Goal: Task Accomplishment & Management: Complete application form

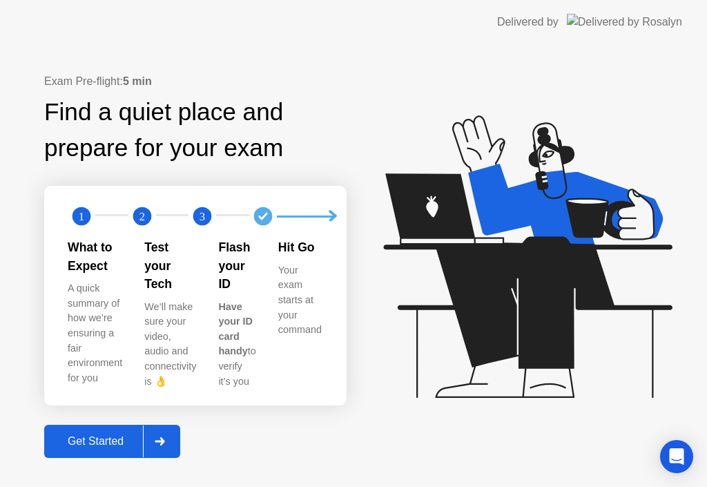
click at [117, 435] on div "Get Started" at bounding box center [95, 441] width 95 height 12
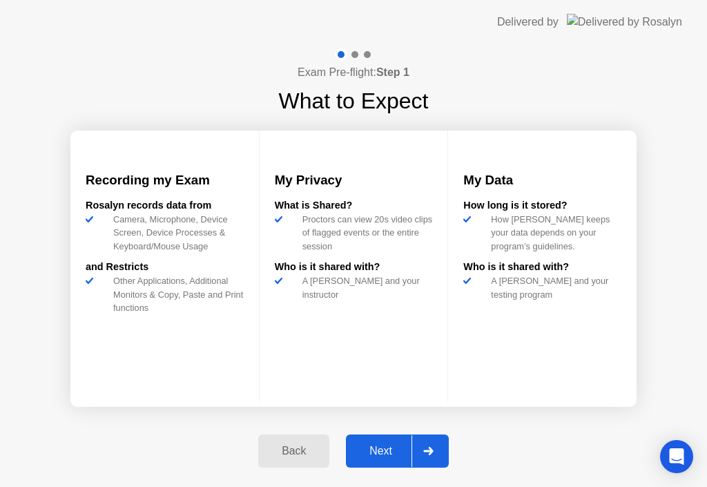
click at [394, 447] on div "Next" at bounding box center [380, 451] width 61 height 12
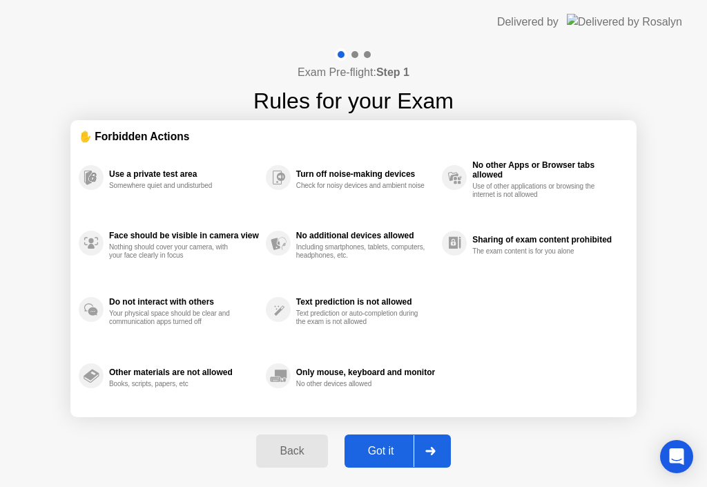
click at [394, 447] on div "Got it" at bounding box center [381, 451] width 65 height 12
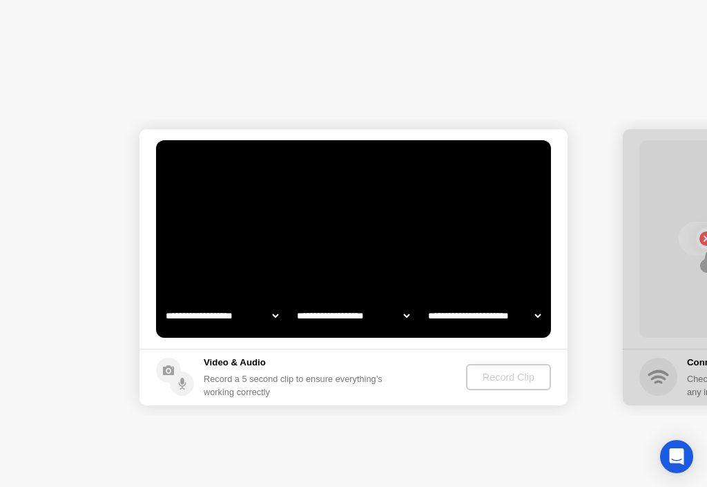
select select "**********"
select select "*******"
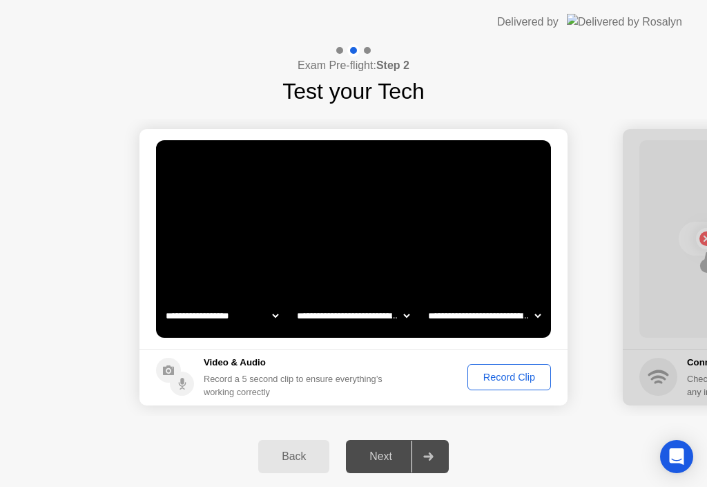
click at [500, 378] on div "Record Clip" at bounding box center [509, 376] width 74 height 11
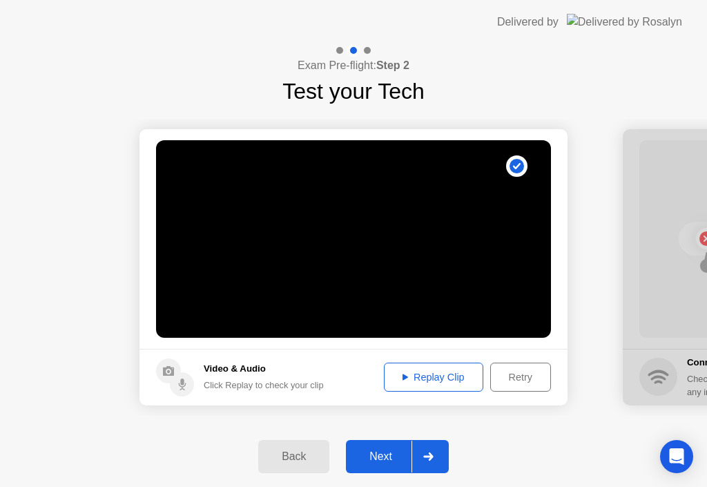
click at [400, 461] on div "Next" at bounding box center [380, 456] width 61 height 12
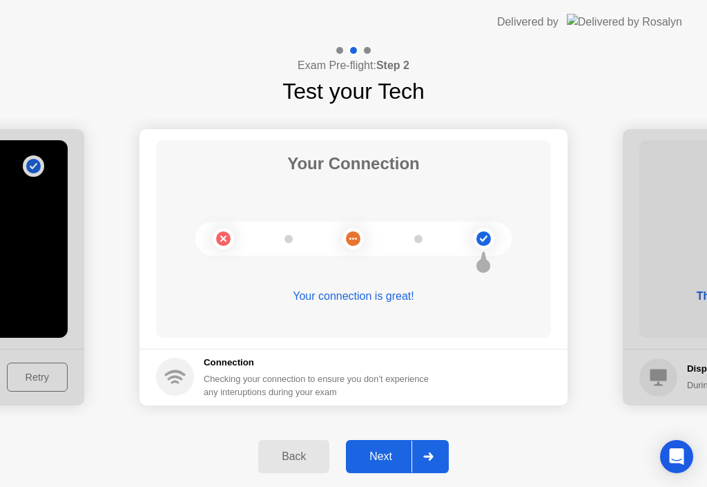
click at [400, 461] on div "Next" at bounding box center [380, 456] width 61 height 12
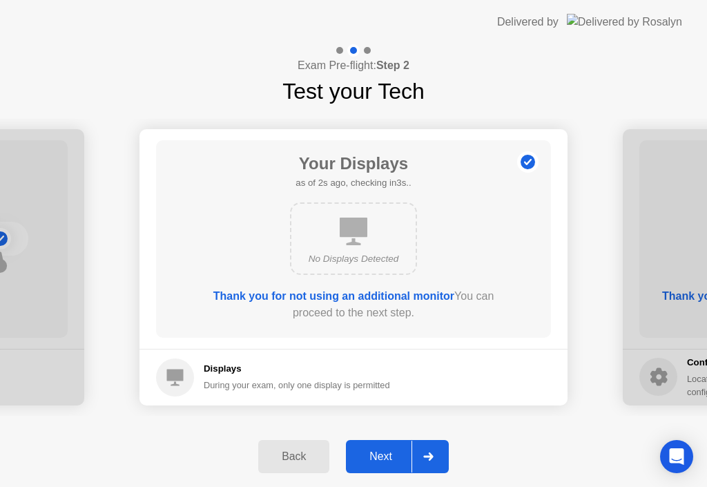
click at [400, 461] on div "Next" at bounding box center [380, 456] width 61 height 12
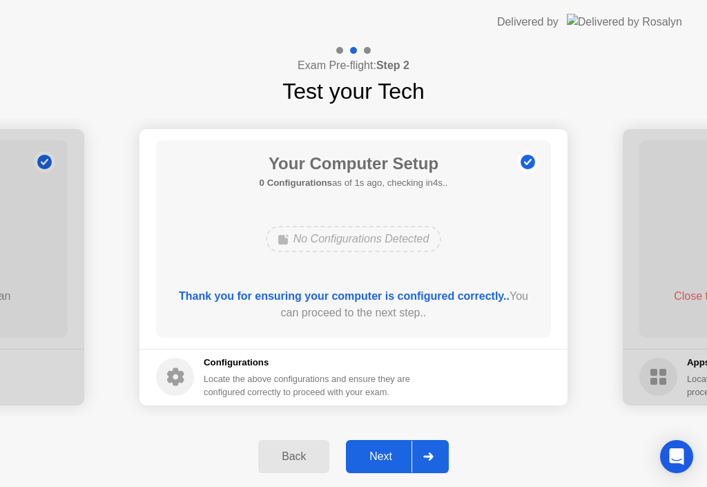
click at [400, 461] on div "Next" at bounding box center [380, 456] width 61 height 12
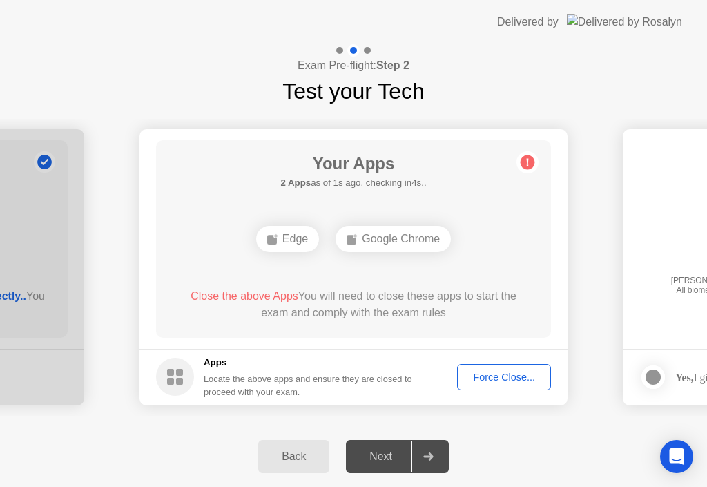
click at [502, 376] on div "Force Close..." at bounding box center [504, 376] width 84 height 11
click at [500, 376] on div "Force Close..." at bounding box center [504, 376] width 84 height 11
click at [494, 385] on button "Force Close..." at bounding box center [504, 377] width 94 height 26
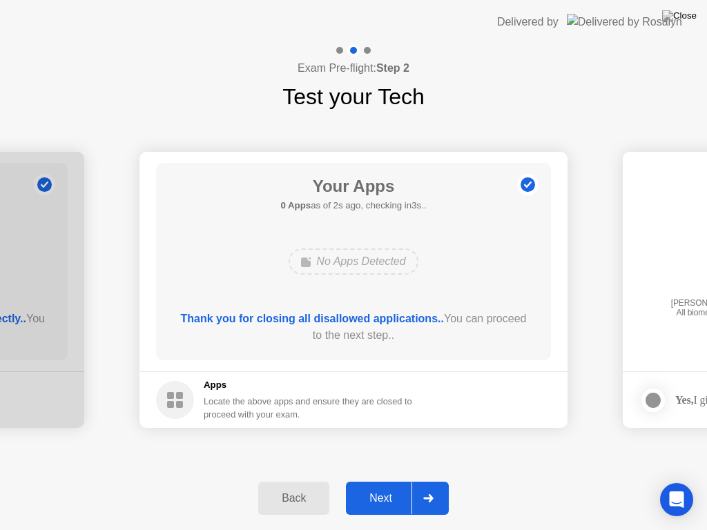
click at [393, 486] on div "Next" at bounding box center [380, 498] width 61 height 12
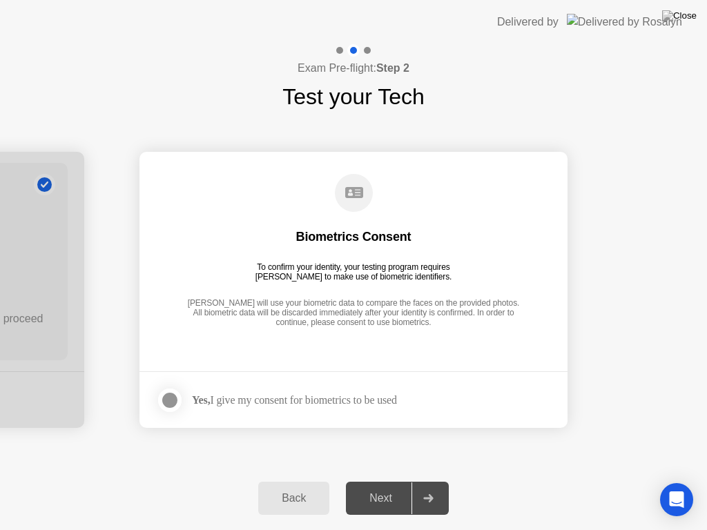
click at [208, 397] on strong "Yes," at bounding box center [201, 400] width 18 height 12
click at [381, 486] on div "Next" at bounding box center [380, 498] width 61 height 12
click at [170, 398] on div at bounding box center [170, 400] width 17 height 17
click at [383, 486] on div "Next" at bounding box center [380, 498] width 61 height 12
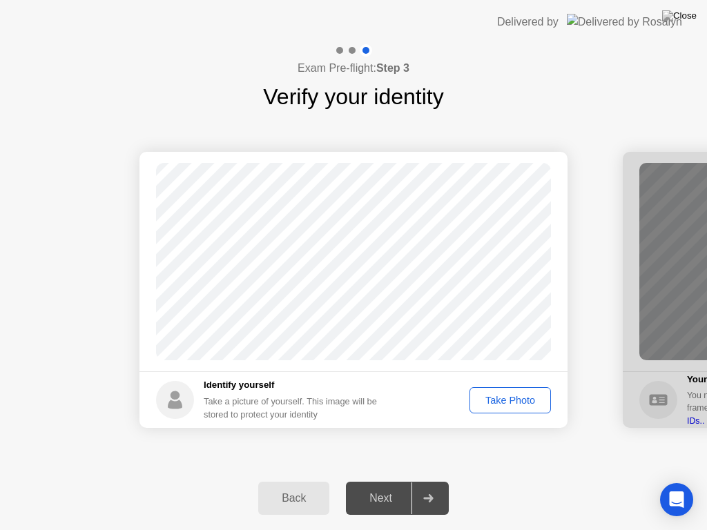
click at [496, 399] on div "Take Photo" at bounding box center [510, 400] width 72 height 11
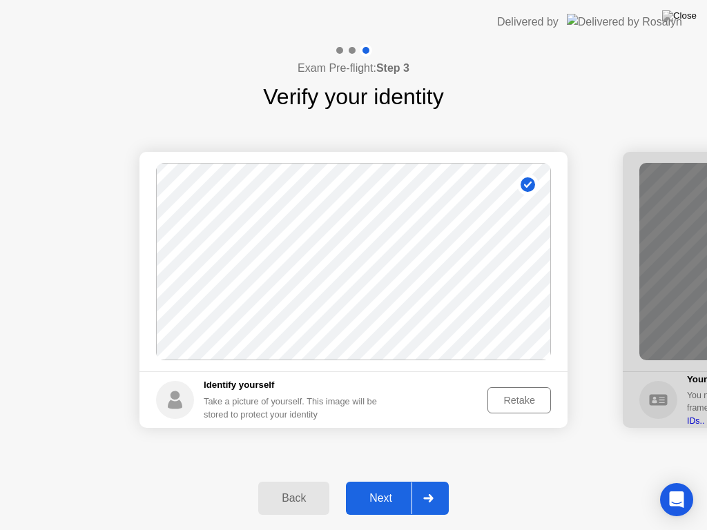
click at [407, 486] on div "Next" at bounding box center [380, 498] width 61 height 12
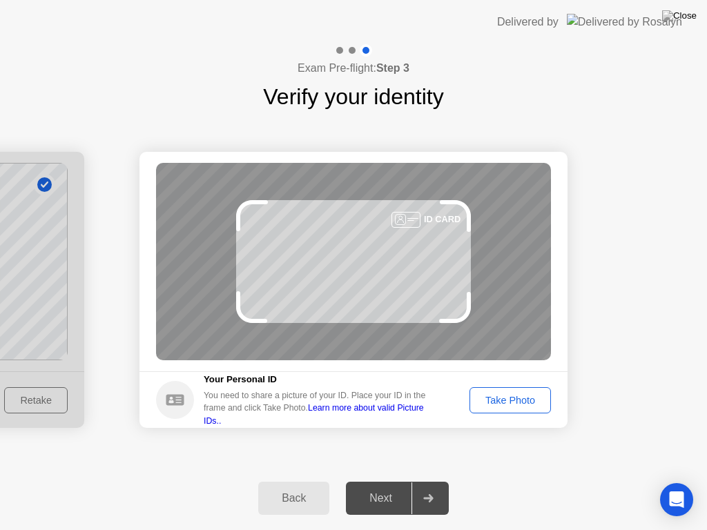
click at [499, 403] on div "Take Photo" at bounding box center [510, 400] width 72 height 11
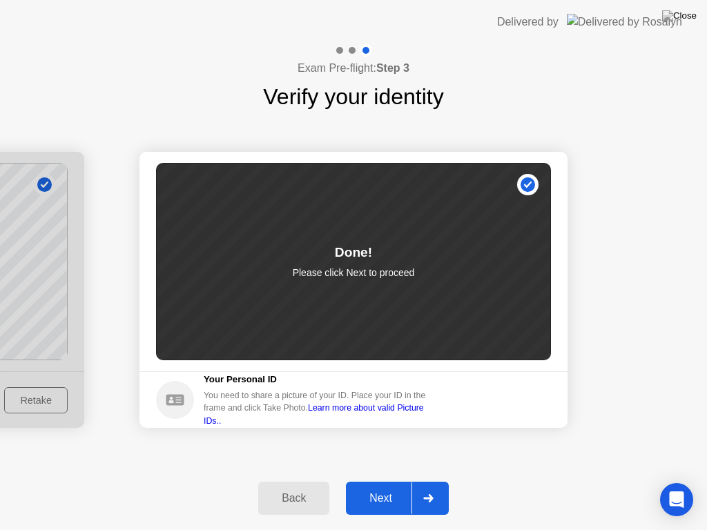
click at [398, 486] on div "Next" at bounding box center [380, 498] width 61 height 12
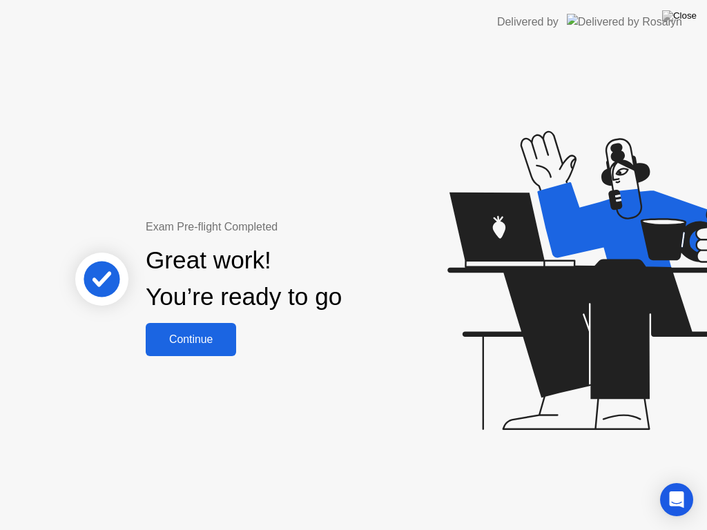
click at [210, 346] on div "Continue" at bounding box center [191, 339] width 82 height 12
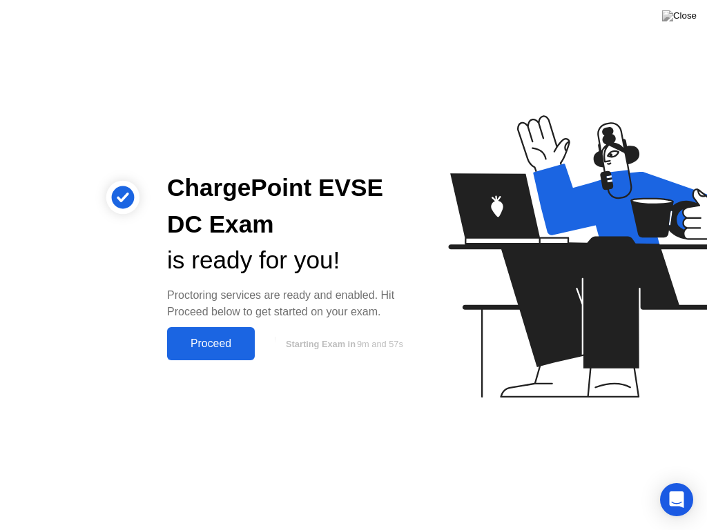
click at [239, 344] on div "Proceed" at bounding box center [210, 344] width 79 height 12
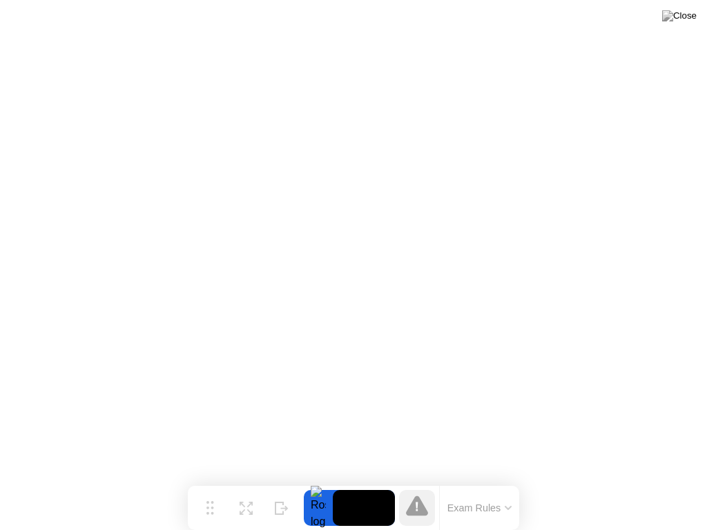
click at [466, 486] on button "Exam Rules" at bounding box center [479, 508] width 73 height 12
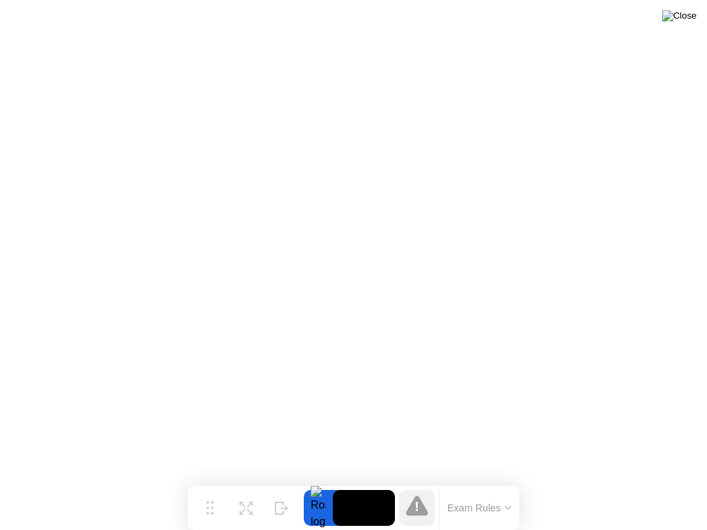
click at [690, 21] on img at bounding box center [679, 15] width 35 height 11
click at [414, 486] on icon at bounding box center [417, 506] width 22 height 20
click at [418, 486] on icon at bounding box center [417, 506] width 22 height 20
click at [420, 486] on icon at bounding box center [417, 506] width 22 height 20
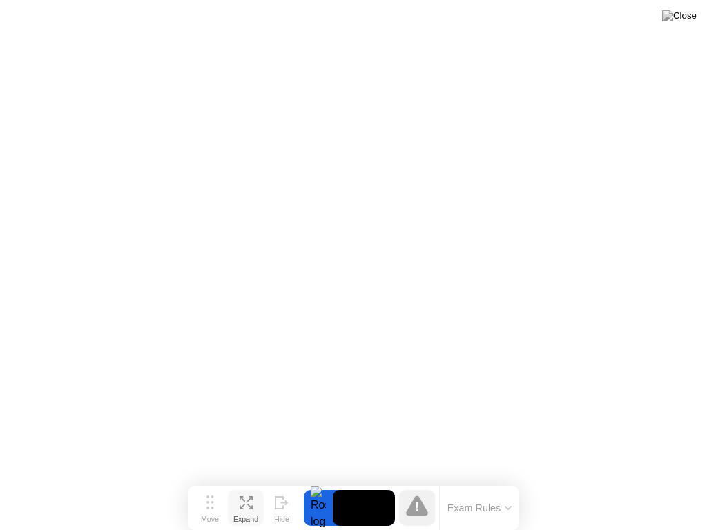
click at [251, 486] on icon at bounding box center [246, 502] width 13 height 13
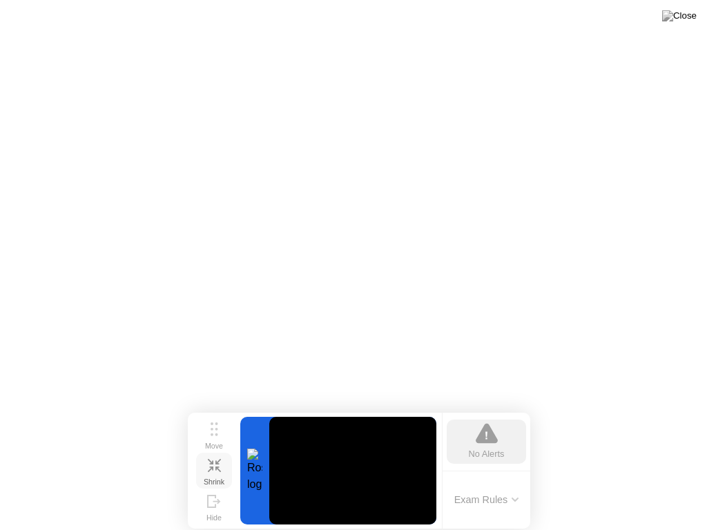
click at [208, 471] on icon at bounding box center [210, 470] width 6 height 6
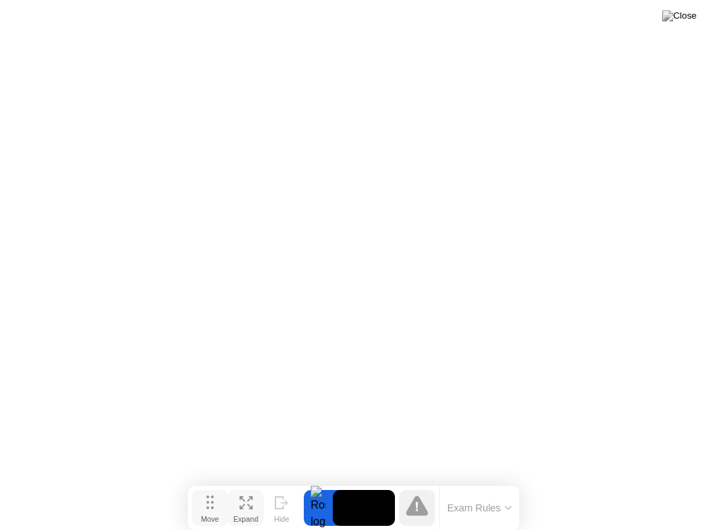
click at [213, 486] on icon at bounding box center [210, 503] width 8 height 14
click at [689, 12] on img at bounding box center [679, 15] width 35 height 11
click at [692, 16] on img at bounding box center [679, 15] width 35 height 11
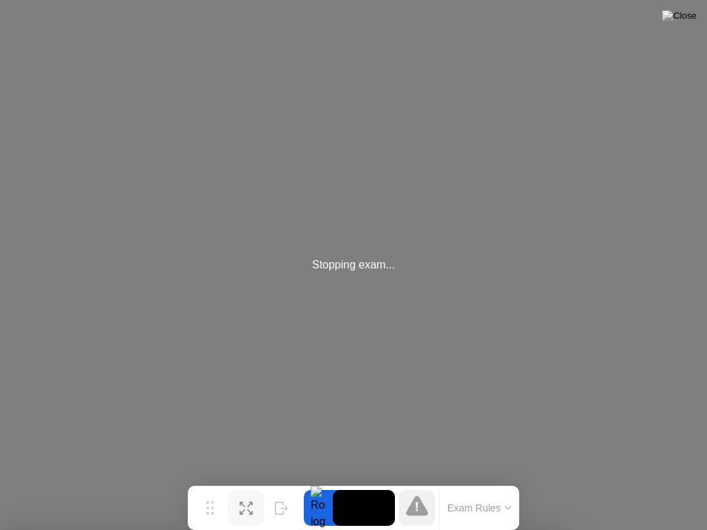
click at [431, 486] on div "Exam Rules" at bounding box center [457, 508] width 124 height 44
click at [485, 486] on div "Exam Rules" at bounding box center [479, 508] width 80 height 44
click at [485, 486] on button "Exam Rules" at bounding box center [479, 508] width 73 height 12
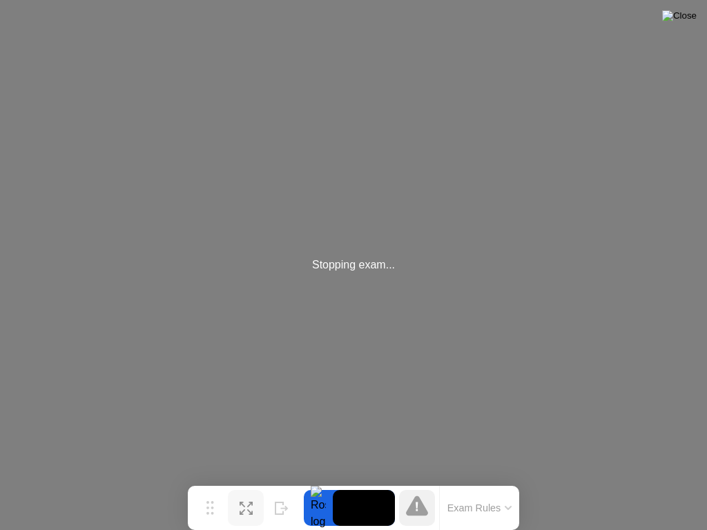
click at [686, 10] on img at bounding box center [679, 15] width 35 height 11
click at [685, 19] on img at bounding box center [679, 15] width 35 height 11
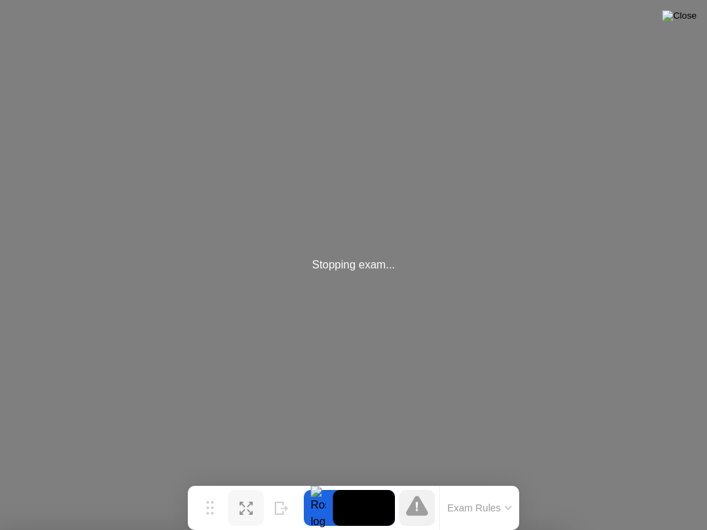
click at [685, 19] on img at bounding box center [679, 15] width 35 height 11
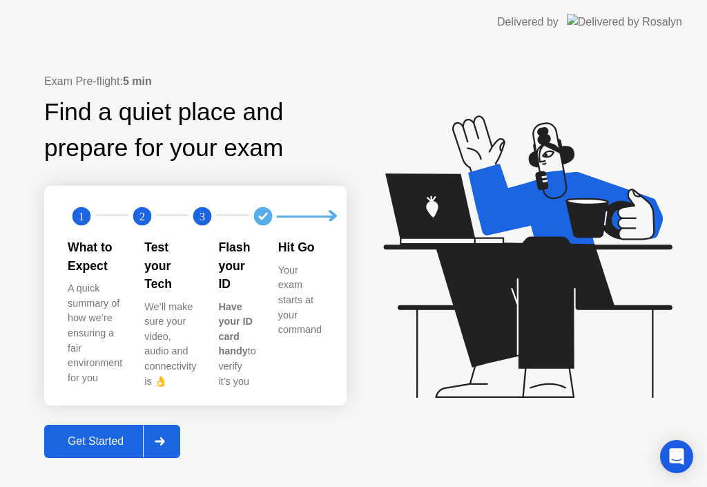
click at [132, 435] on div "Get Started" at bounding box center [95, 441] width 95 height 12
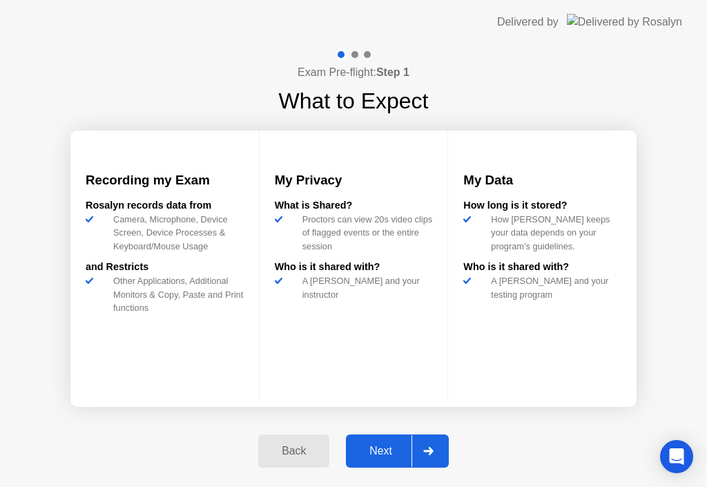
click at [371, 440] on button "Next" at bounding box center [397, 450] width 103 height 33
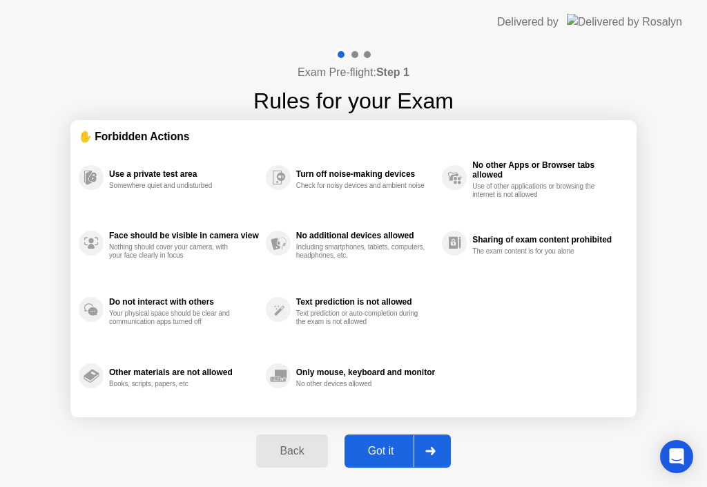
click at [372, 440] on button "Got it" at bounding box center [397, 450] width 106 height 33
select select "Available cameras"
select select "Available speakers"
select select "Available microphones"
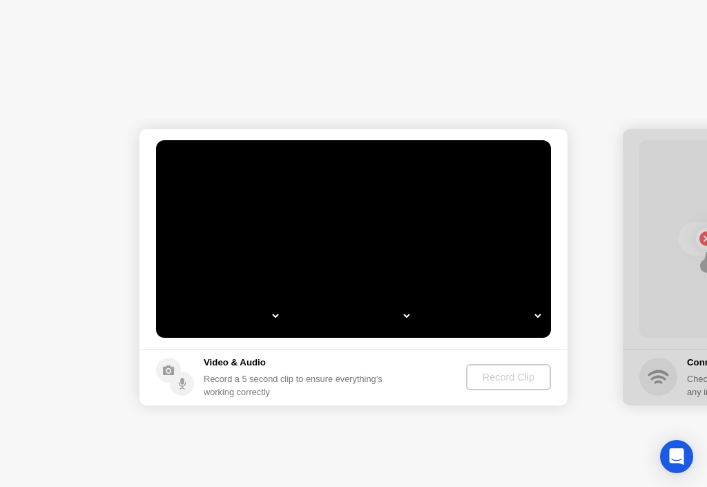
select select "*"
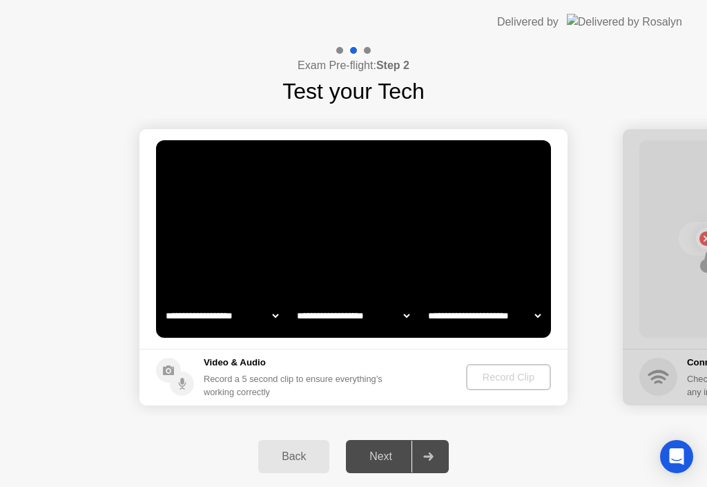
select select "**********"
select select "*******"
click at [536, 364] on button "Record Clip" at bounding box center [509, 377] width 84 height 26
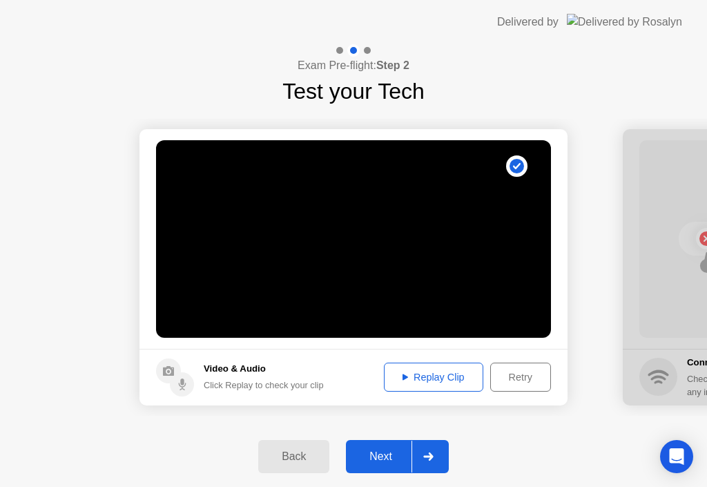
click at [393, 457] on div "Next" at bounding box center [380, 456] width 61 height 12
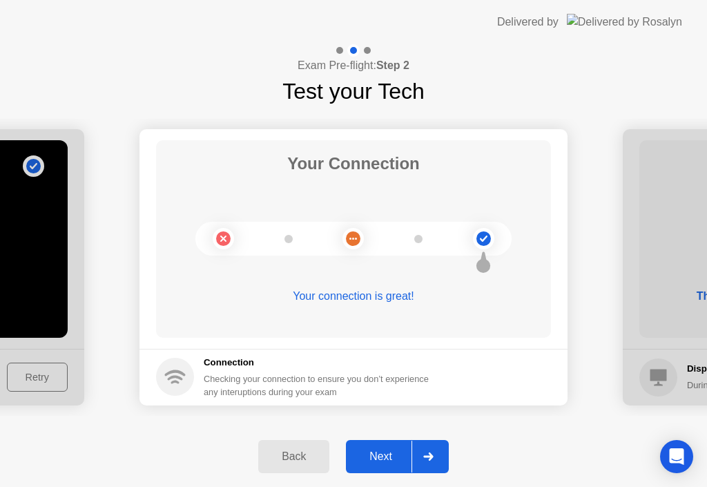
click at [393, 457] on div "Next" at bounding box center [380, 456] width 61 height 12
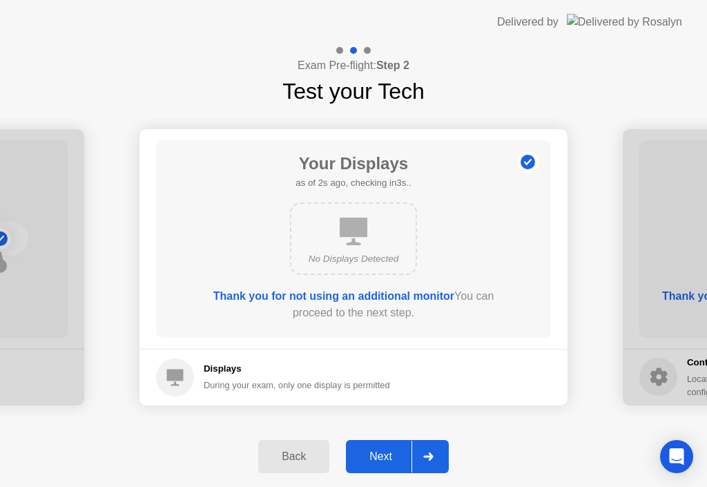
click at [393, 457] on div "Next" at bounding box center [380, 456] width 61 height 12
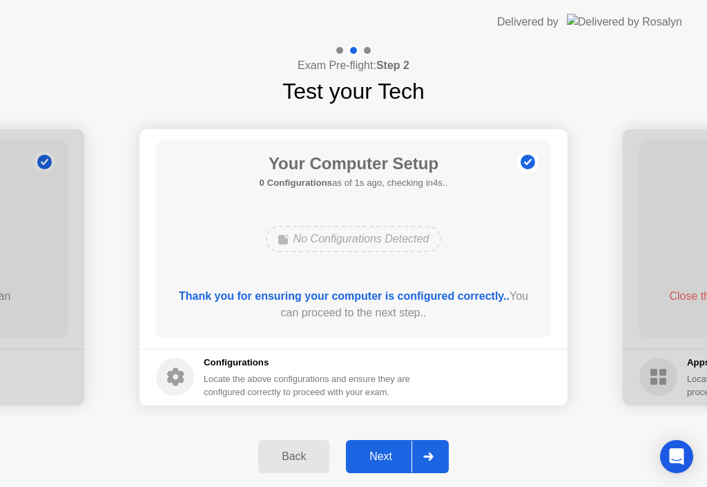
click at [393, 457] on div "Next" at bounding box center [380, 456] width 61 height 12
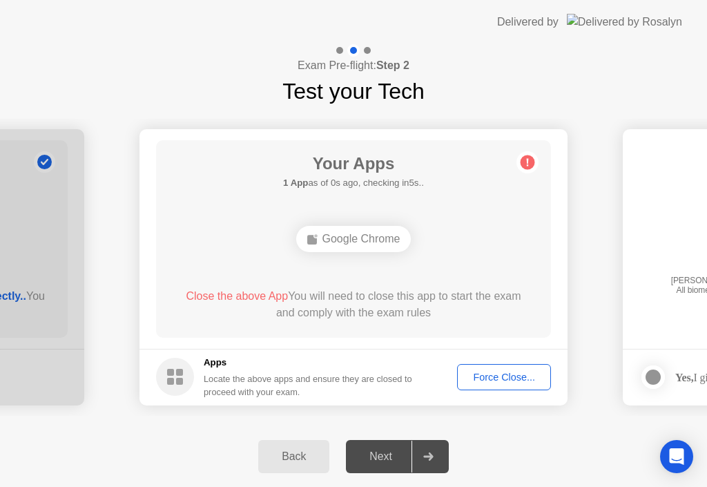
click at [478, 376] on div "Force Close..." at bounding box center [504, 376] width 84 height 11
click at [480, 376] on div "Force Close..." at bounding box center [504, 376] width 84 height 11
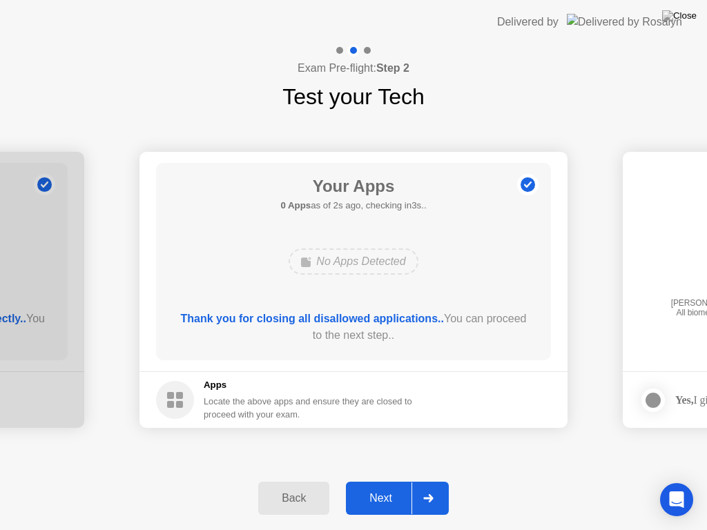
click at [384, 486] on div "Next" at bounding box center [380, 498] width 61 height 12
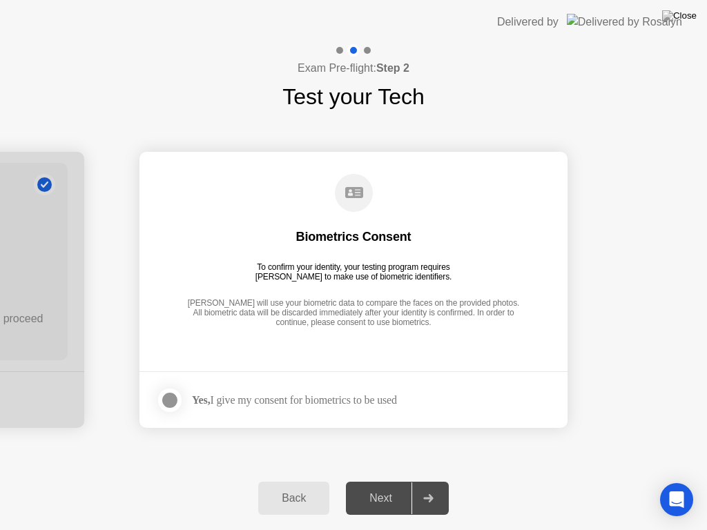
click at [169, 400] on div at bounding box center [170, 400] width 17 height 17
click at [400, 486] on div "Next" at bounding box center [380, 498] width 61 height 12
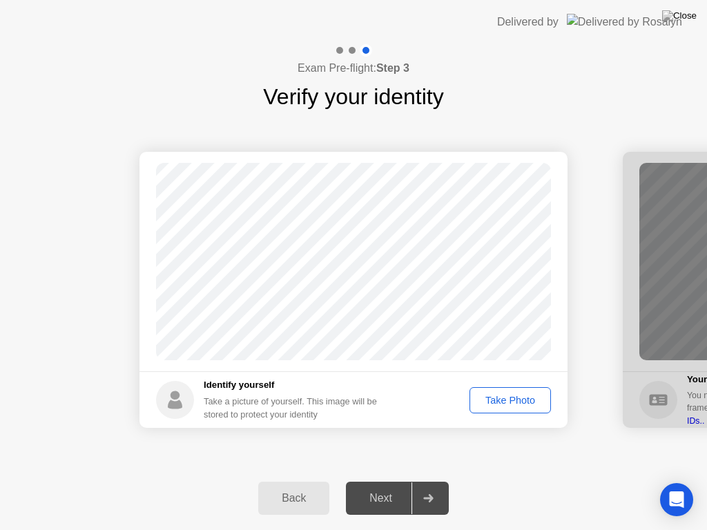
click at [498, 405] on div "Take Photo" at bounding box center [510, 400] width 72 height 11
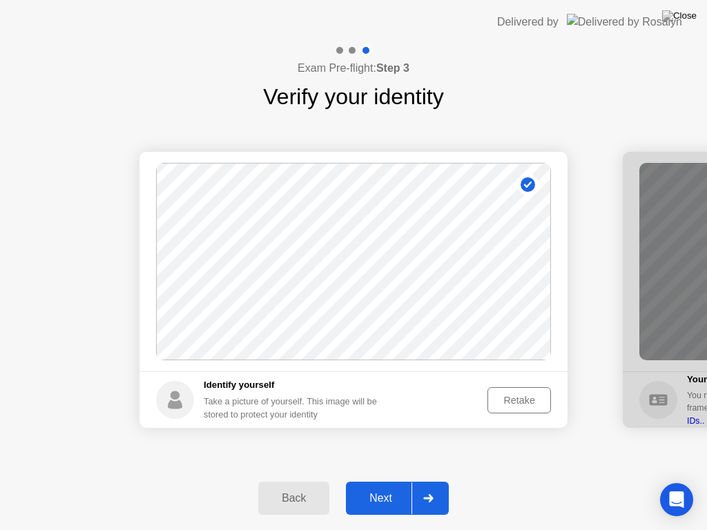
click at [375, 486] on div "Next" at bounding box center [380, 498] width 61 height 12
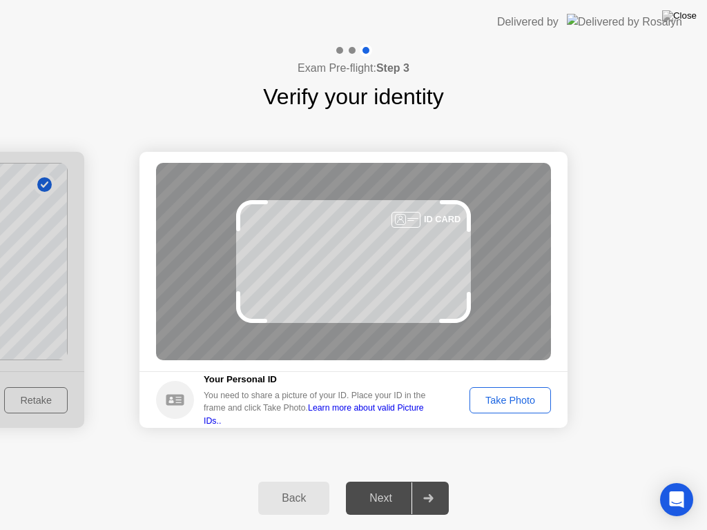
click at [515, 402] on div "Take Photo" at bounding box center [510, 400] width 72 height 11
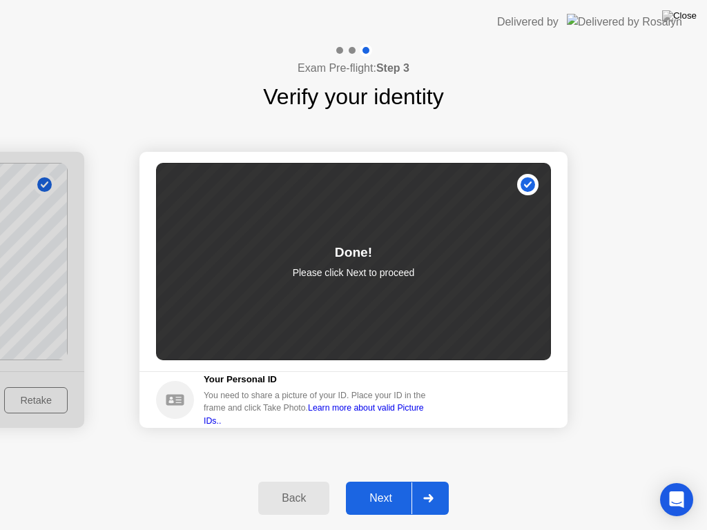
click at [379, 486] on div "Next" at bounding box center [380, 498] width 61 height 12
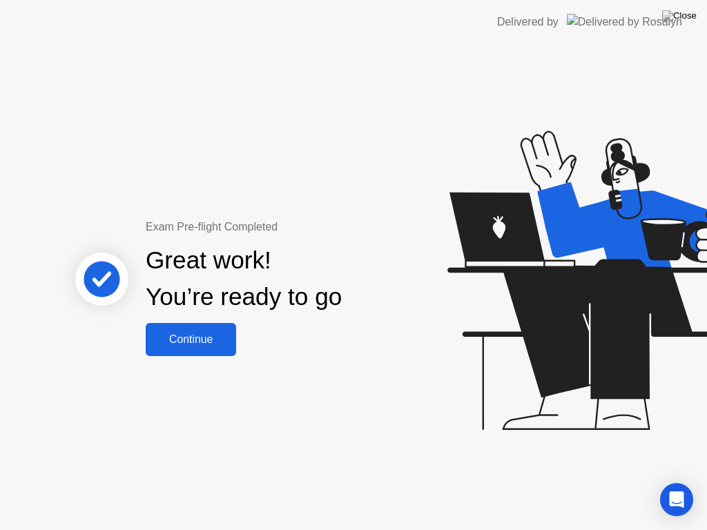
click at [222, 345] on div "Continue" at bounding box center [191, 339] width 82 height 12
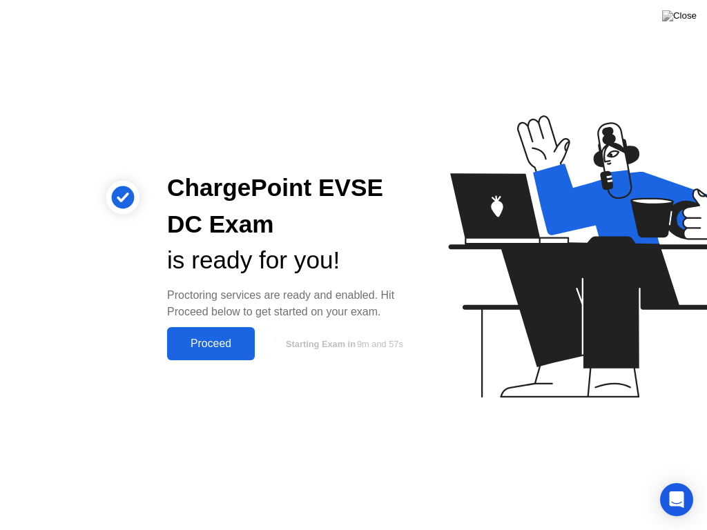
click at [223, 340] on div "Proceed" at bounding box center [210, 344] width 79 height 12
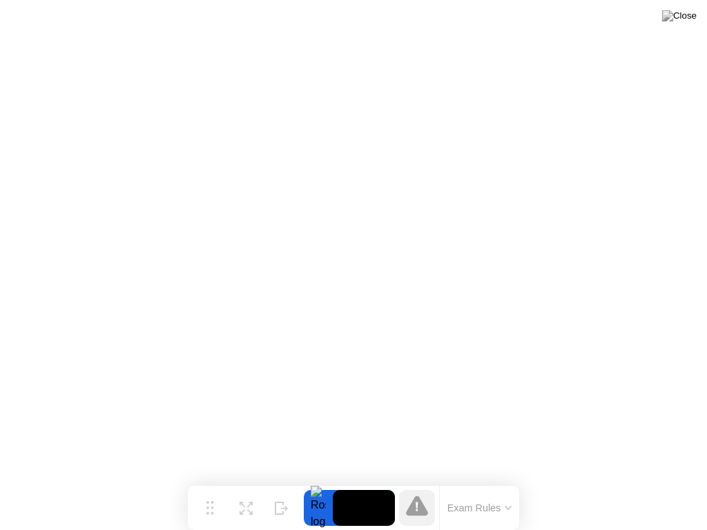
click at [692, 25] on button at bounding box center [679, 16] width 41 height 18
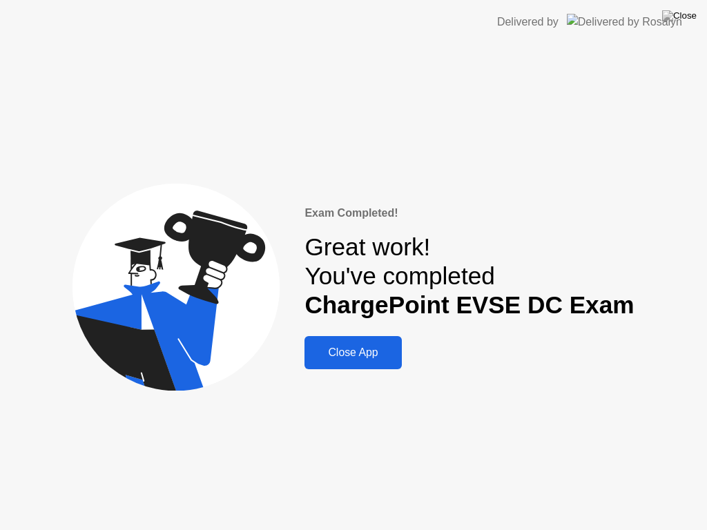
click at [360, 344] on button "Close App" at bounding box center [352, 352] width 97 height 33
